Goal: Task Accomplishment & Management: Complete application form

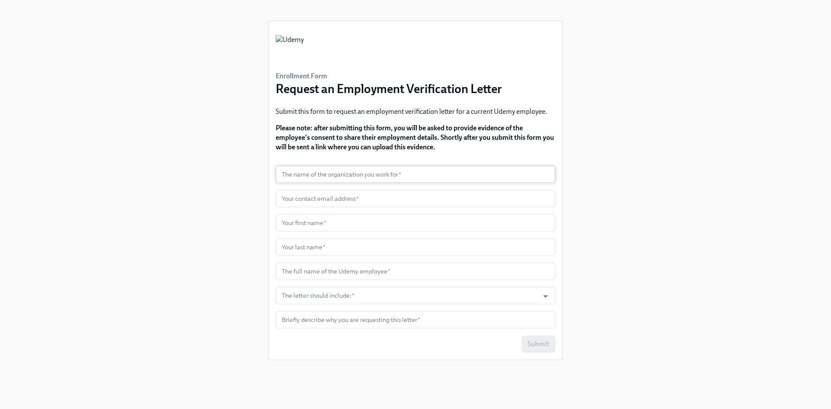
click at [364, 173] on input "text" at bounding box center [416, 174] width 280 height 17
click at [335, 322] on input "text" at bounding box center [416, 319] width 280 height 17
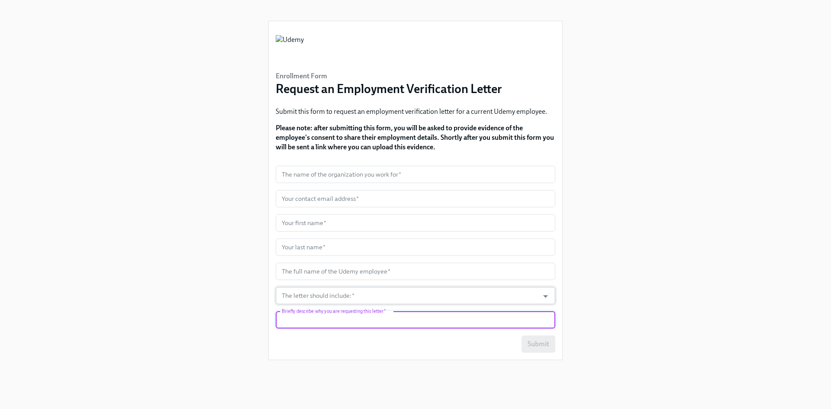
click at [304, 290] on input "The letter should include:   *" at bounding box center [407, 295] width 255 height 17
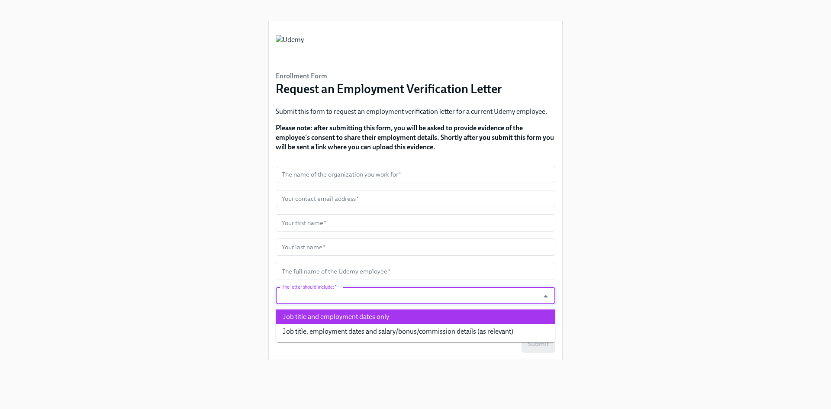
click at [310, 314] on li "Job title and employment dates only" at bounding box center [416, 317] width 280 height 15
type input "Job title and employment dates only"
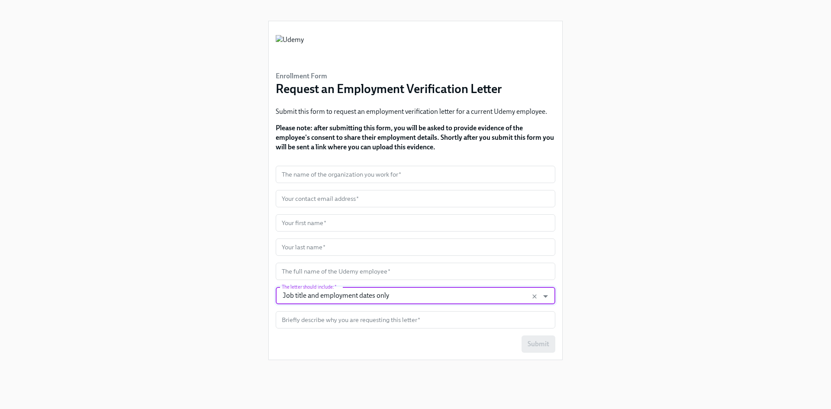
click at [217, 278] on div "Enrollment Form Request an Employment Verification Letter Submit this form to r…" at bounding box center [416, 194] width 790 height 388
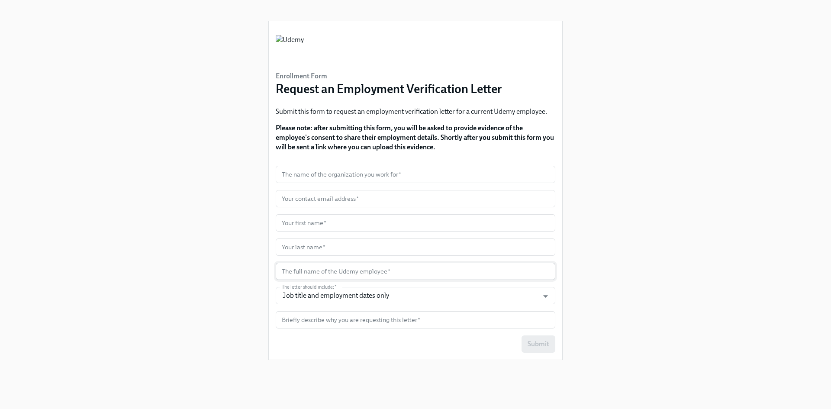
click at [330, 274] on input "text" at bounding box center [416, 271] width 280 height 17
click at [223, 276] on div "Enrollment Form Request an Employment Verification Letter Submit this form to r…" at bounding box center [416, 194] width 790 height 388
click at [433, 273] on input "text" at bounding box center [416, 271] width 280 height 17
click at [216, 268] on div "Enrollment Form Request an Employment Verification Letter Submit this form to r…" at bounding box center [416, 194] width 790 height 388
click at [383, 275] on input "text" at bounding box center [416, 271] width 280 height 17
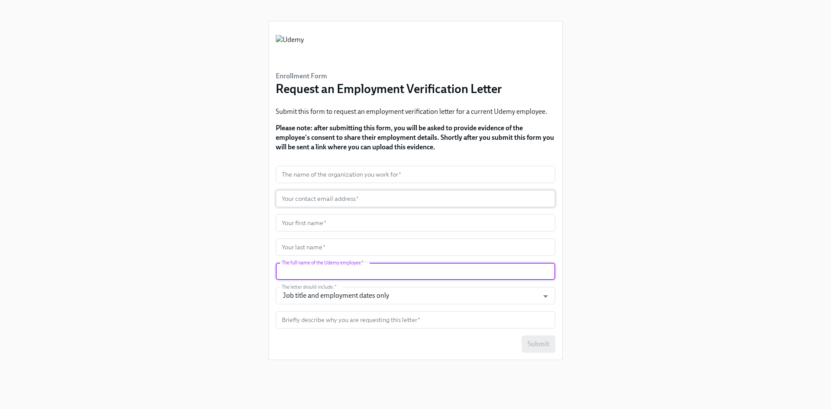
click at [328, 205] on input "text" at bounding box center [416, 198] width 280 height 17
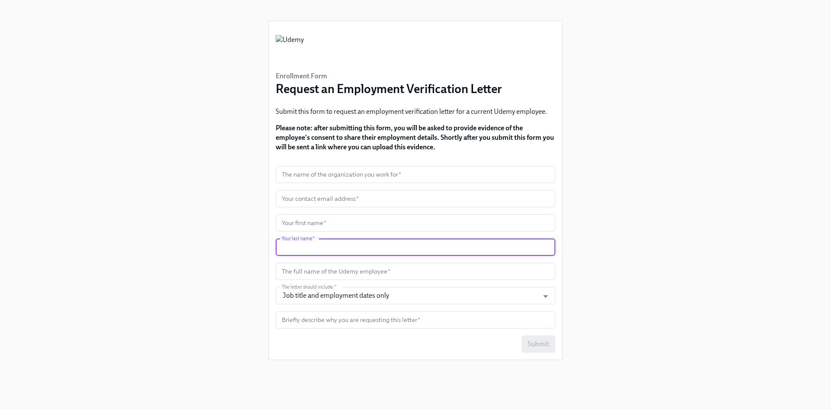
click at [316, 245] on input "text" at bounding box center [416, 247] width 280 height 17
click at [316, 188] on form "The name of the organization you work for   * The name of the organization you …" at bounding box center [416, 259] width 280 height 187
